Goal: Task Accomplishment & Management: Manage account settings

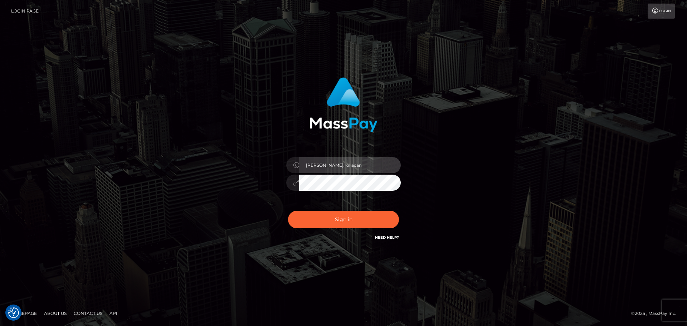
click at [339, 168] on input "[PERSON_NAME].rollacan" at bounding box center [350, 165] width 102 height 16
type input "[PERSON_NAME].wowcan"
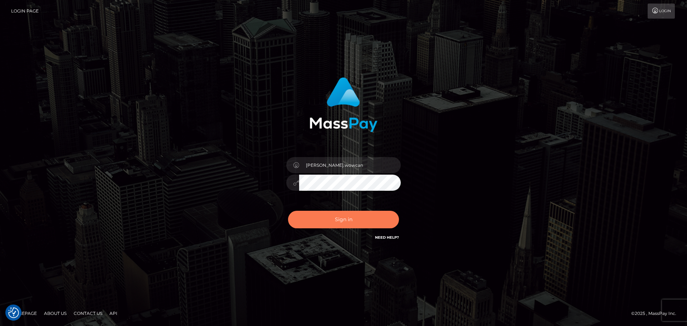
click at [344, 219] on button "Sign in" at bounding box center [343, 220] width 111 height 18
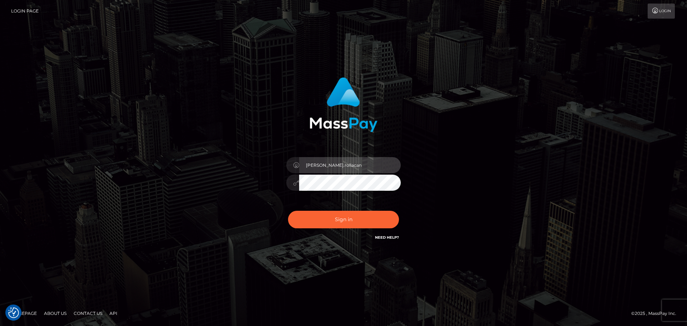
click at [348, 166] on input "[PERSON_NAME].rollacan" at bounding box center [350, 165] width 102 height 16
type input "[PERSON_NAME].wowcan"
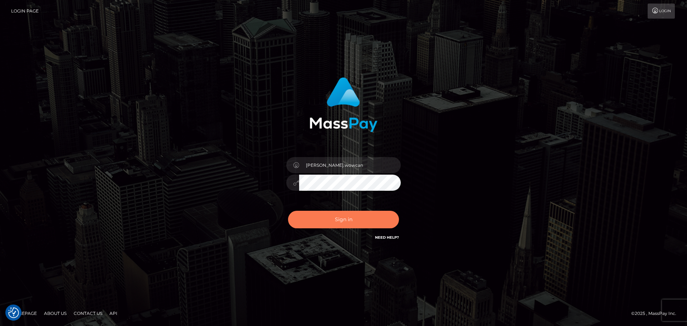
click at [342, 218] on button "Sign in" at bounding box center [343, 220] width 111 height 18
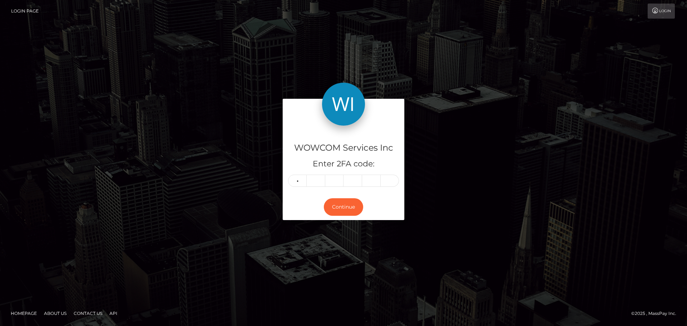
type input "6"
type input "2"
type input "8"
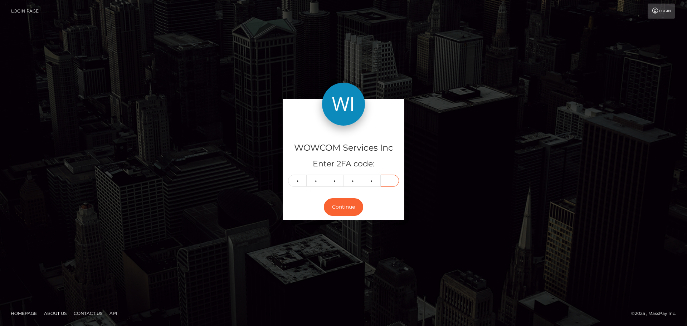
type input "7"
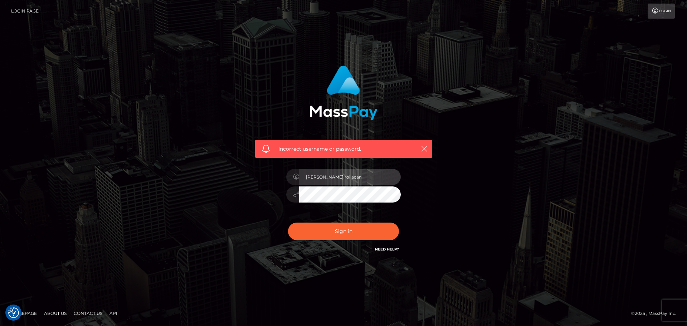
click at [358, 185] on input "[PERSON_NAME].rollacan" at bounding box center [350, 177] width 102 height 16
type input "[PERSON_NAME].wowcan"
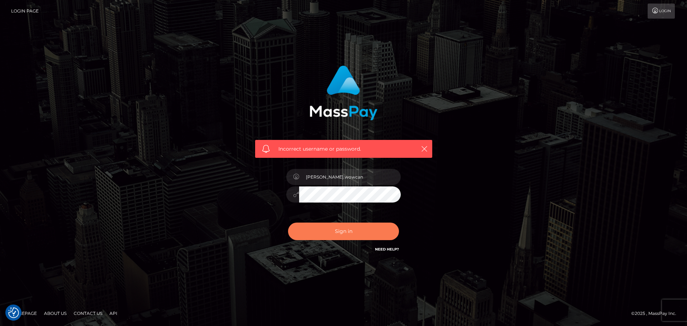
click at [348, 227] on button "Sign in" at bounding box center [343, 231] width 111 height 18
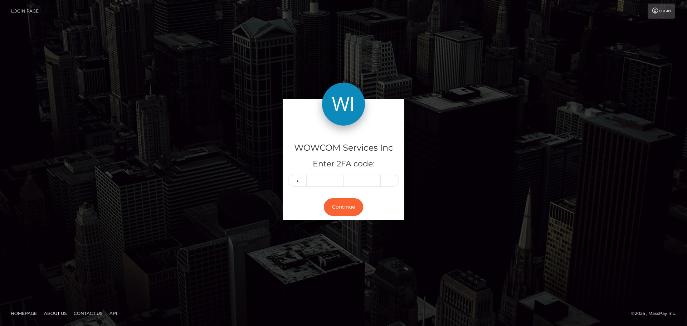
type input "6"
type input "0"
type input "6"
type input "2"
type input "8"
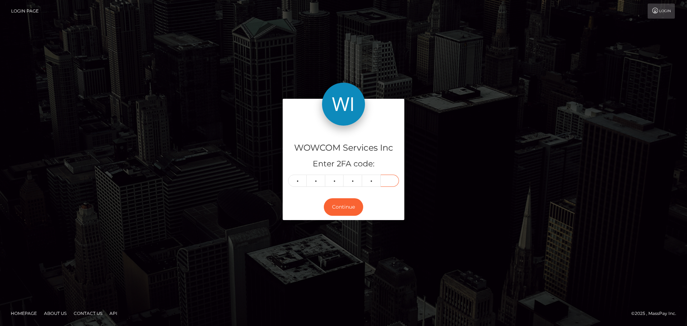
type input "7"
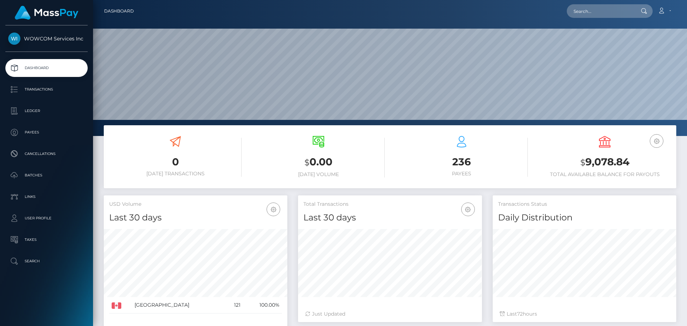
scroll to position [127, 184]
drag, startPoint x: 587, startPoint y: 161, endPoint x: 647, endPoint y: 166, distance: 60.6
click at [647, 166] on h3 "$ 9,078.84" at bounding box center [604, 162] width 132 height 15
copy h3 "9,078.84"
